Goal: Navigation & Orientation: Find specific page/section

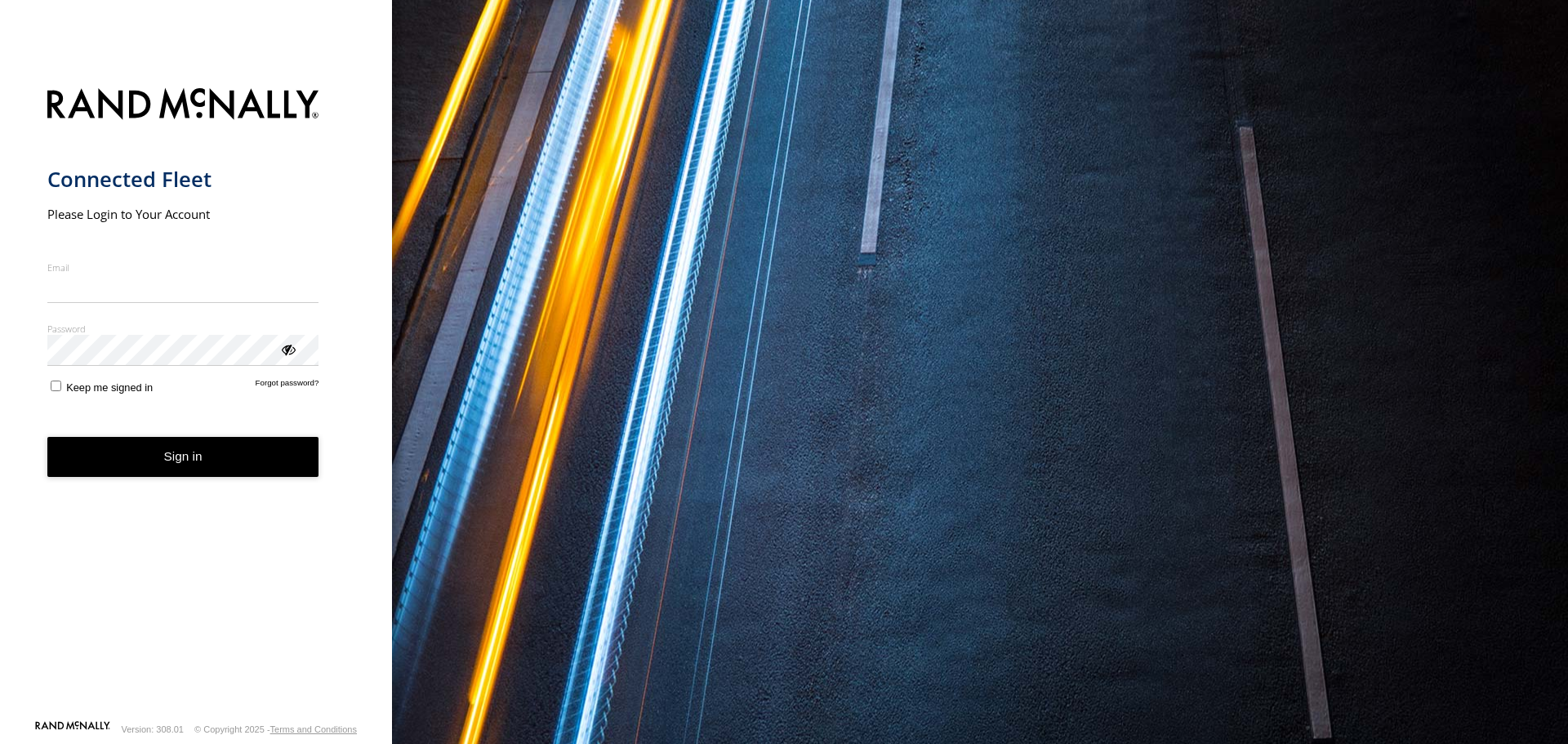
click at [163, 288] on input "Email" at bounding box center [183, 288] width 272 height 29
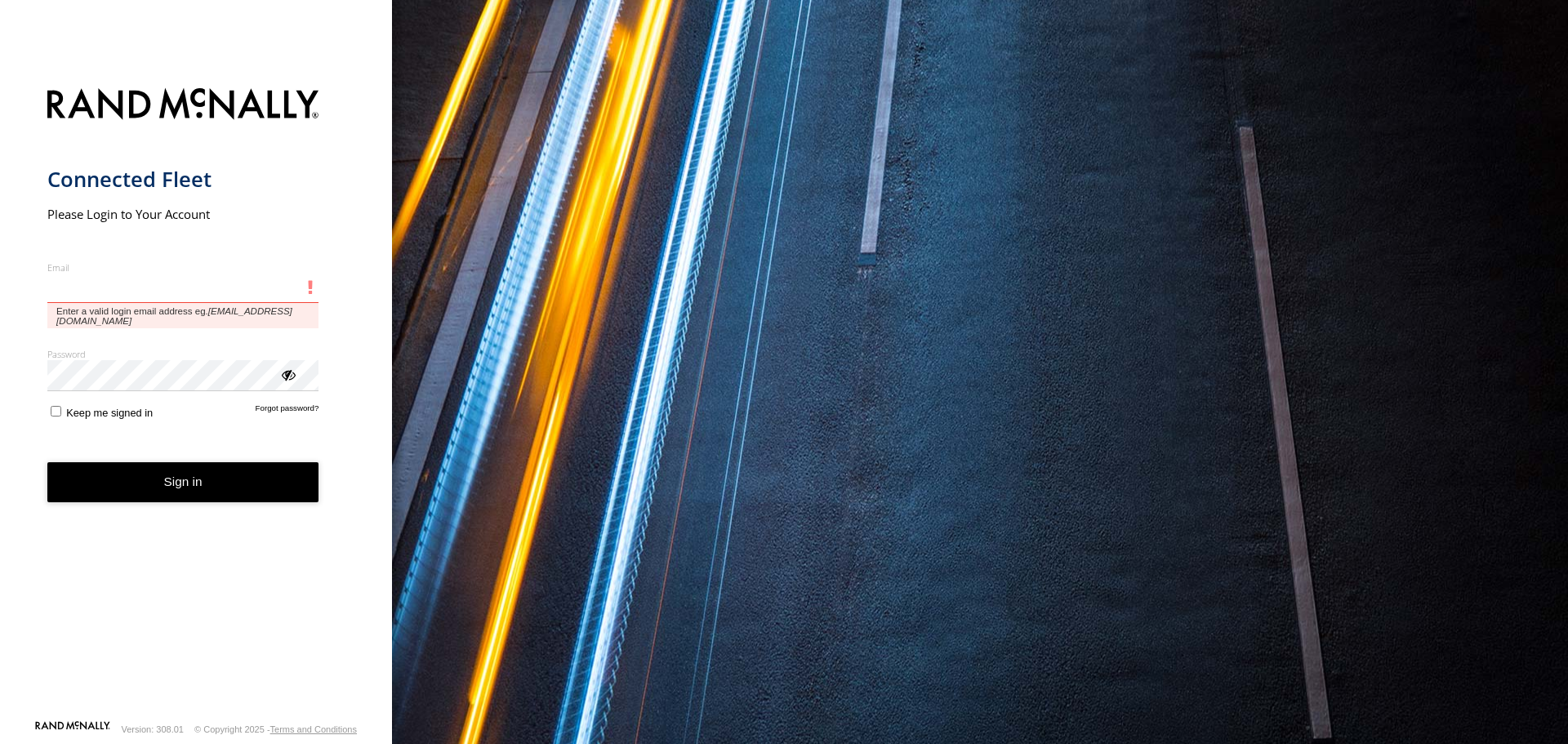
type input "**********"
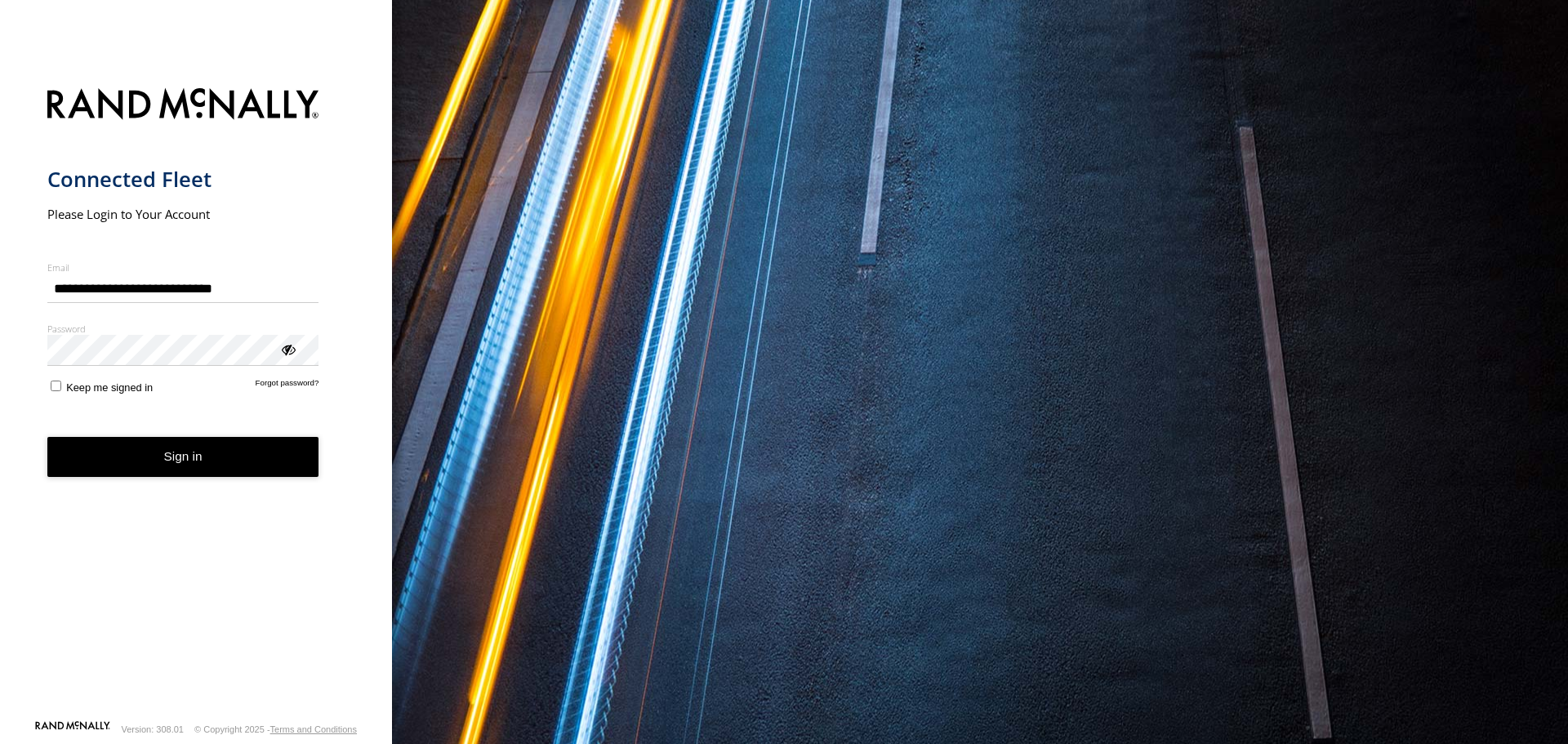
click at [263, 471] on button "Sign in" at bounding box center [183, 456] width 272 height 40
